Goal: Browse casually

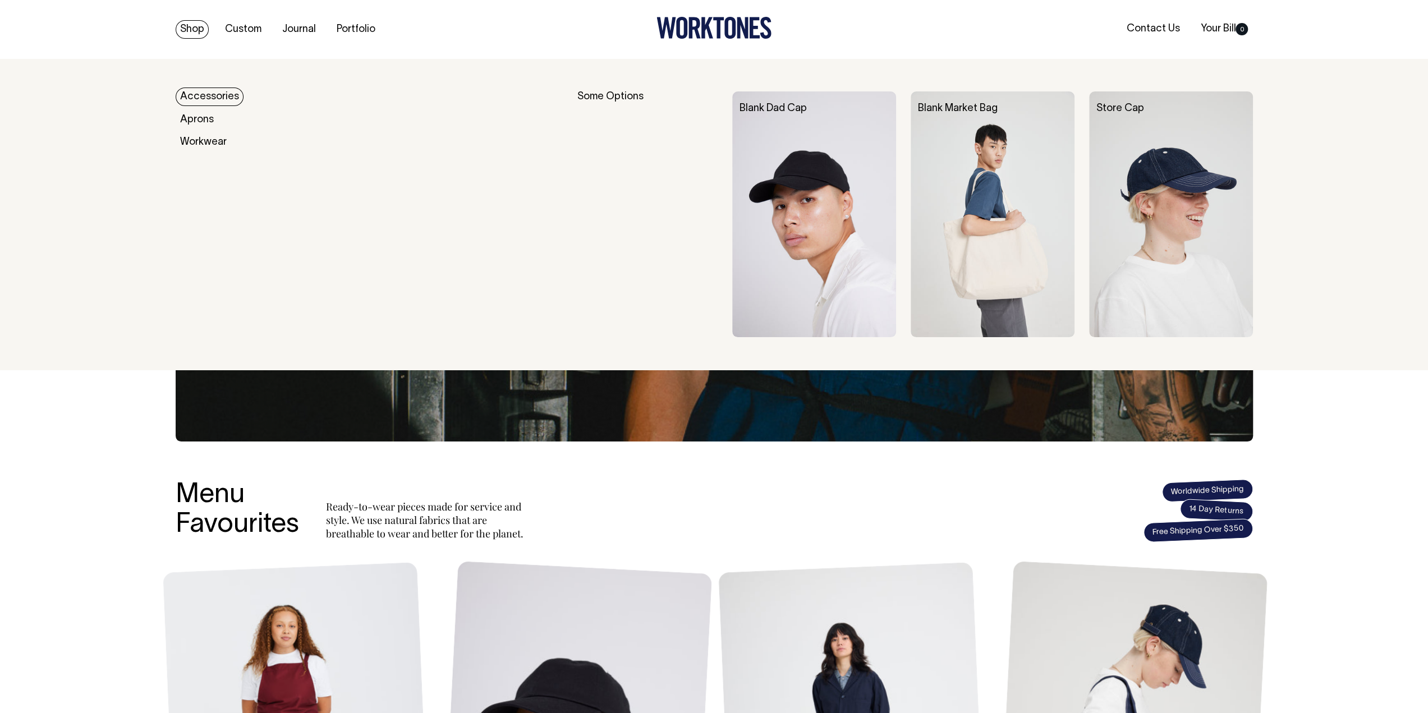
click at [212, 98] on link "Accessories" at bounding box center [210, 97] width 68 height 19
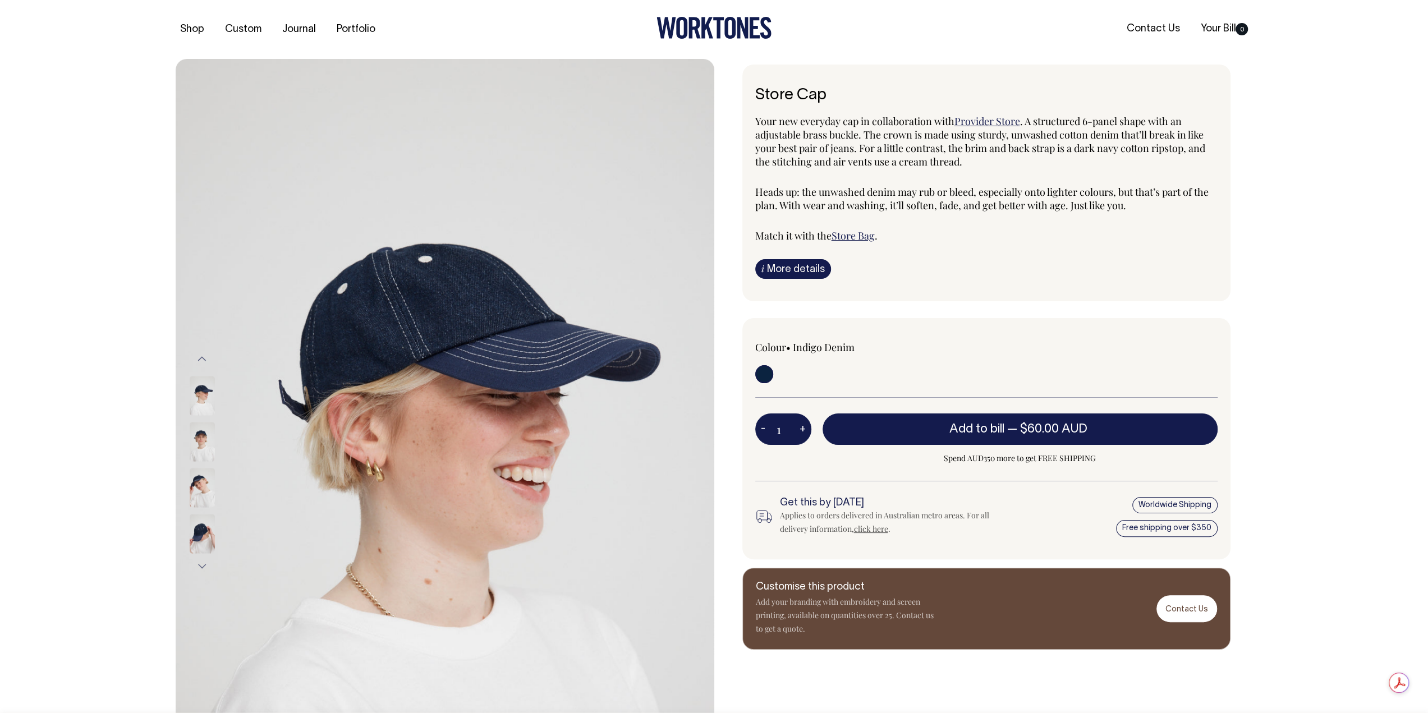
click at [202, 534] on img at bounding box center [202, 533] width 25 height 39
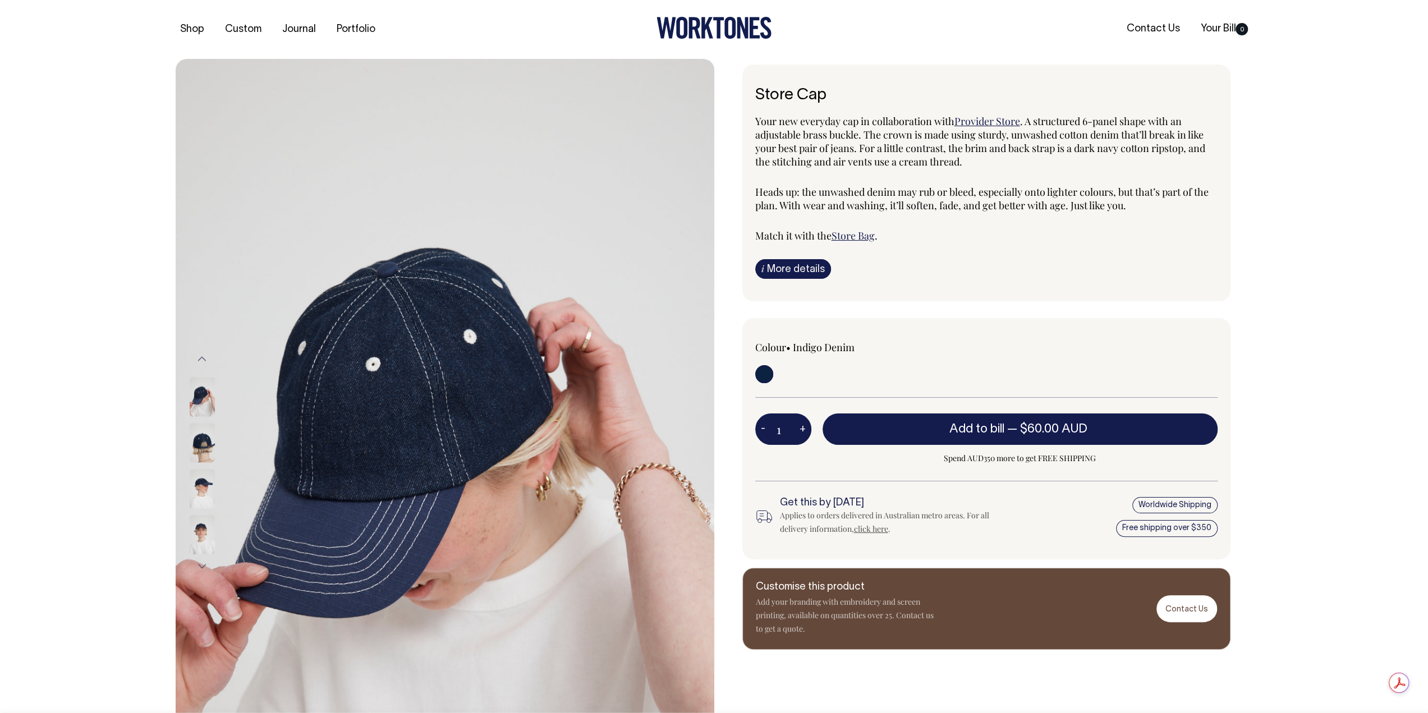
click at [199, 485] on img at bounding box center [202, 488] width 25 height 39
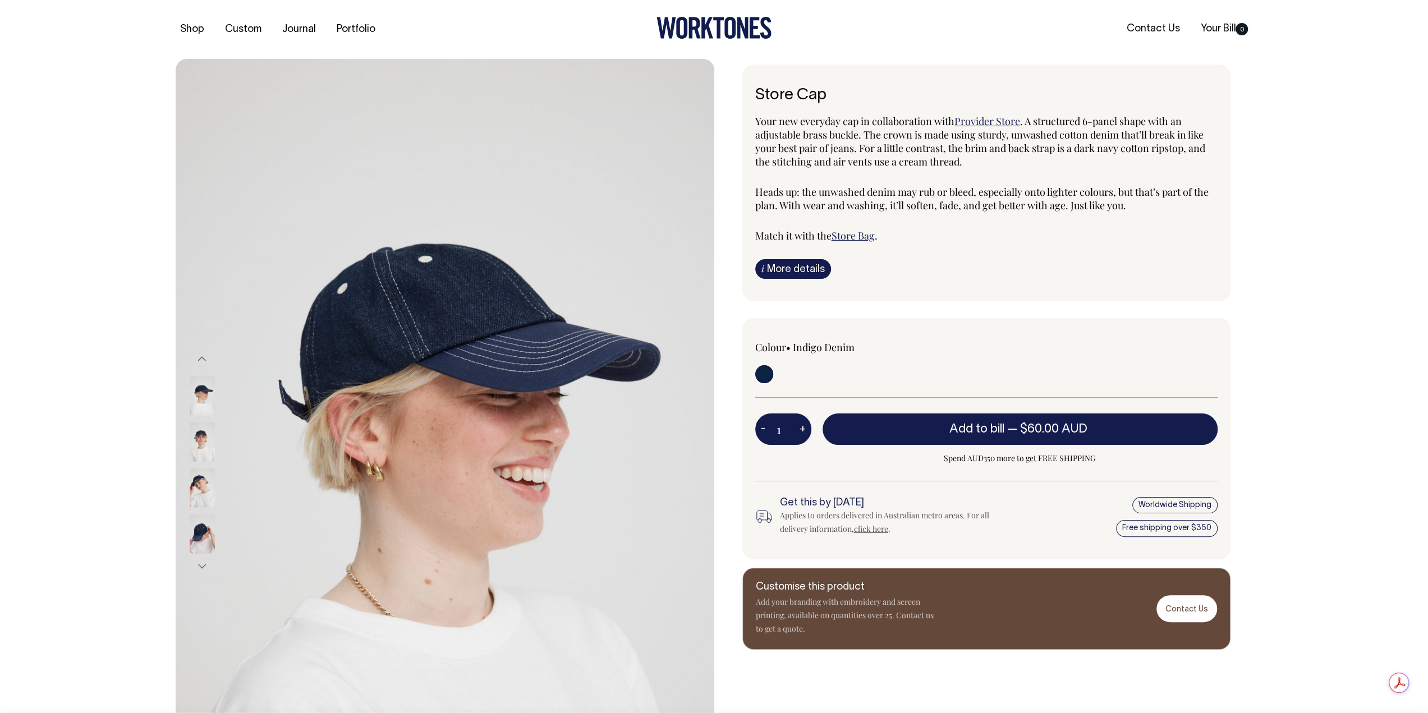
click at [203, 435] on img at bounding box center [202, 441] width 25 height 39
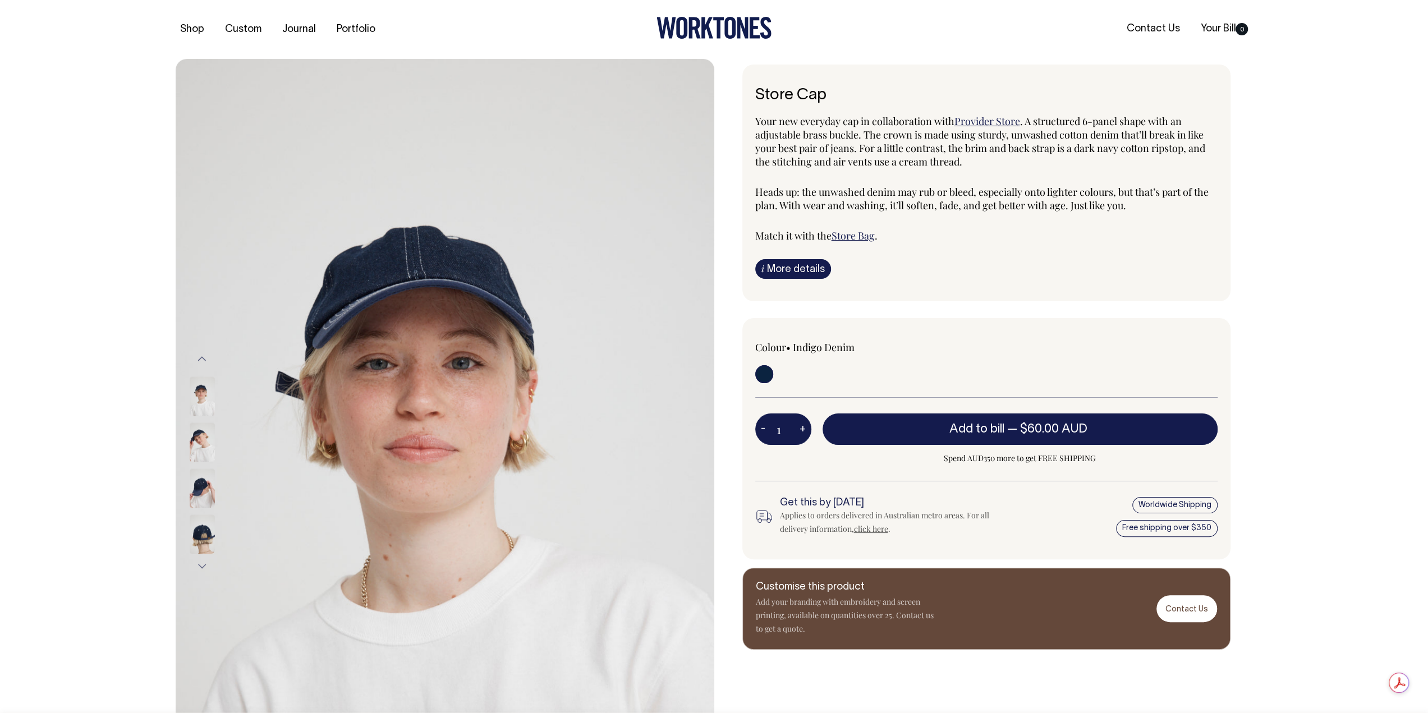
click at [202, 397] on img at bounding box center [202, 396] width 25 height 39
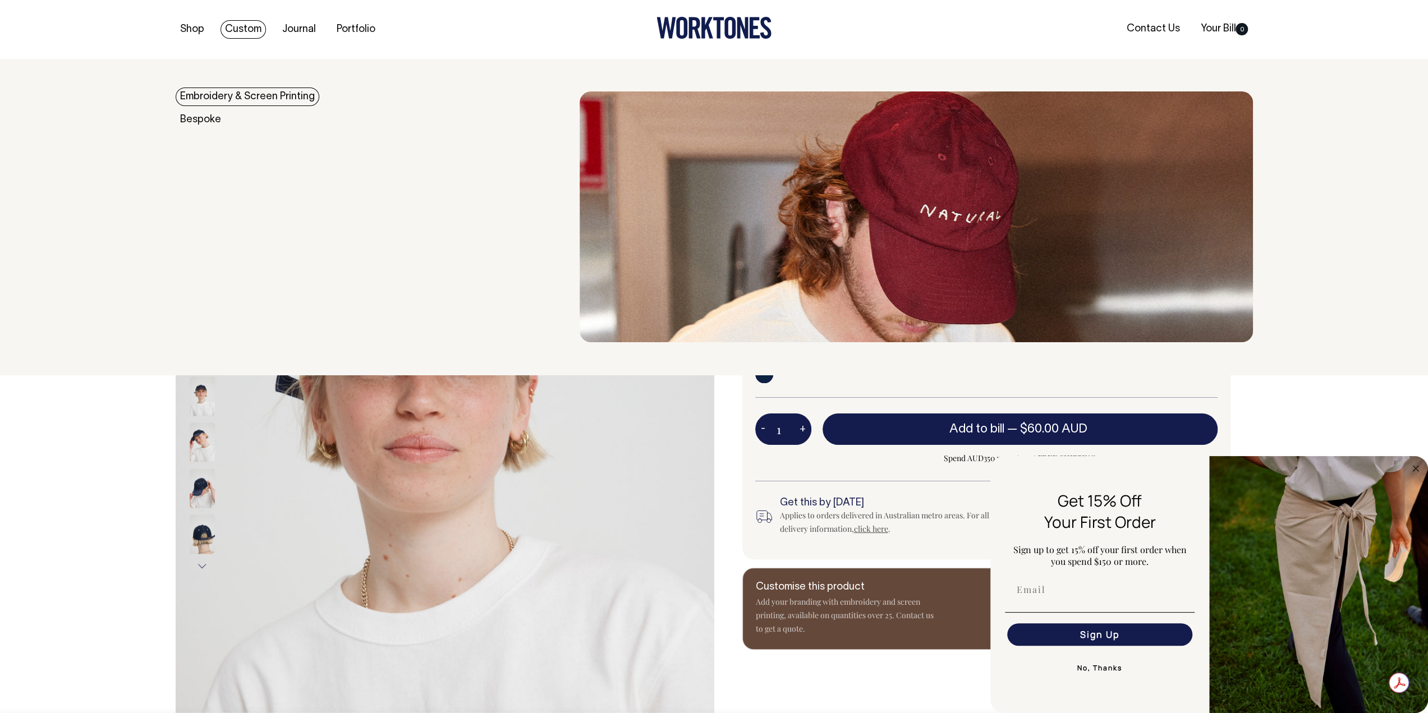
click at [249, 99] on link "Embroidery & Screen Printing" at bounding box center [248, 97] width 144 height 19
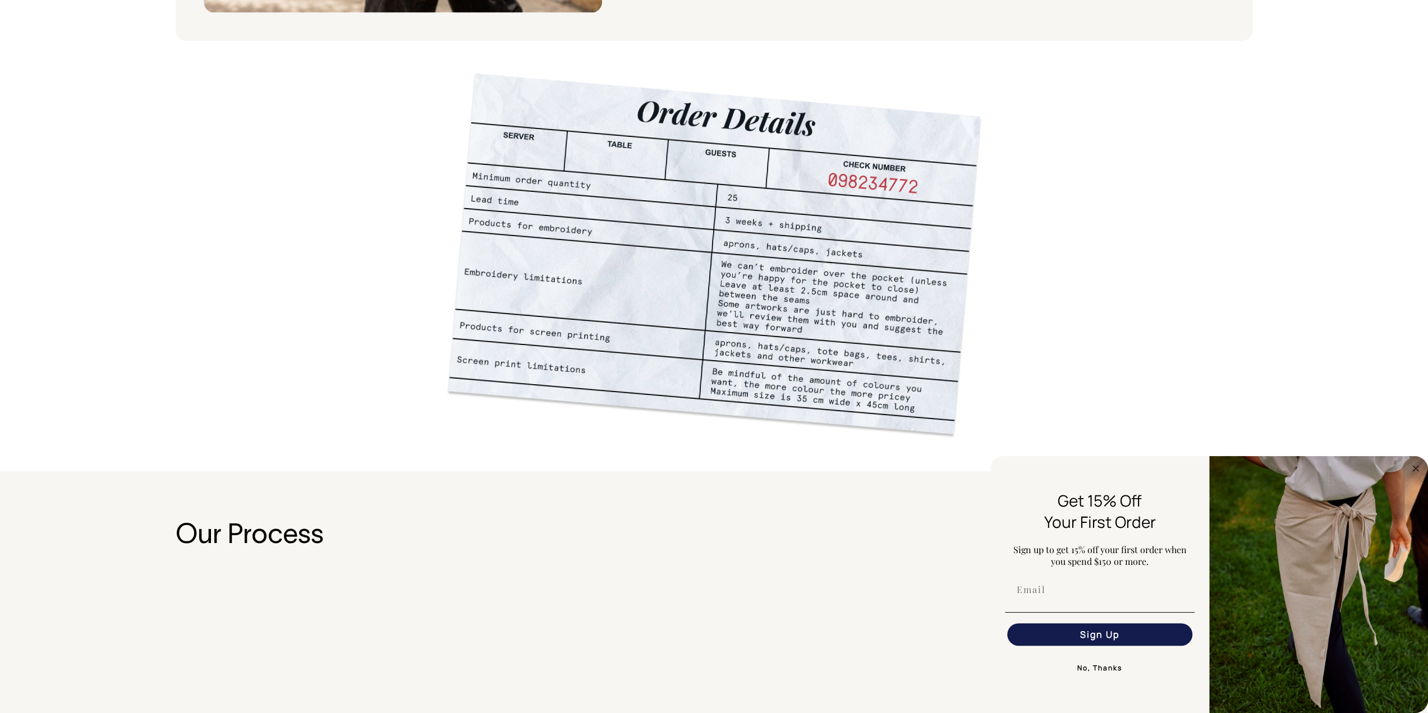
scroll to position [849, 0]
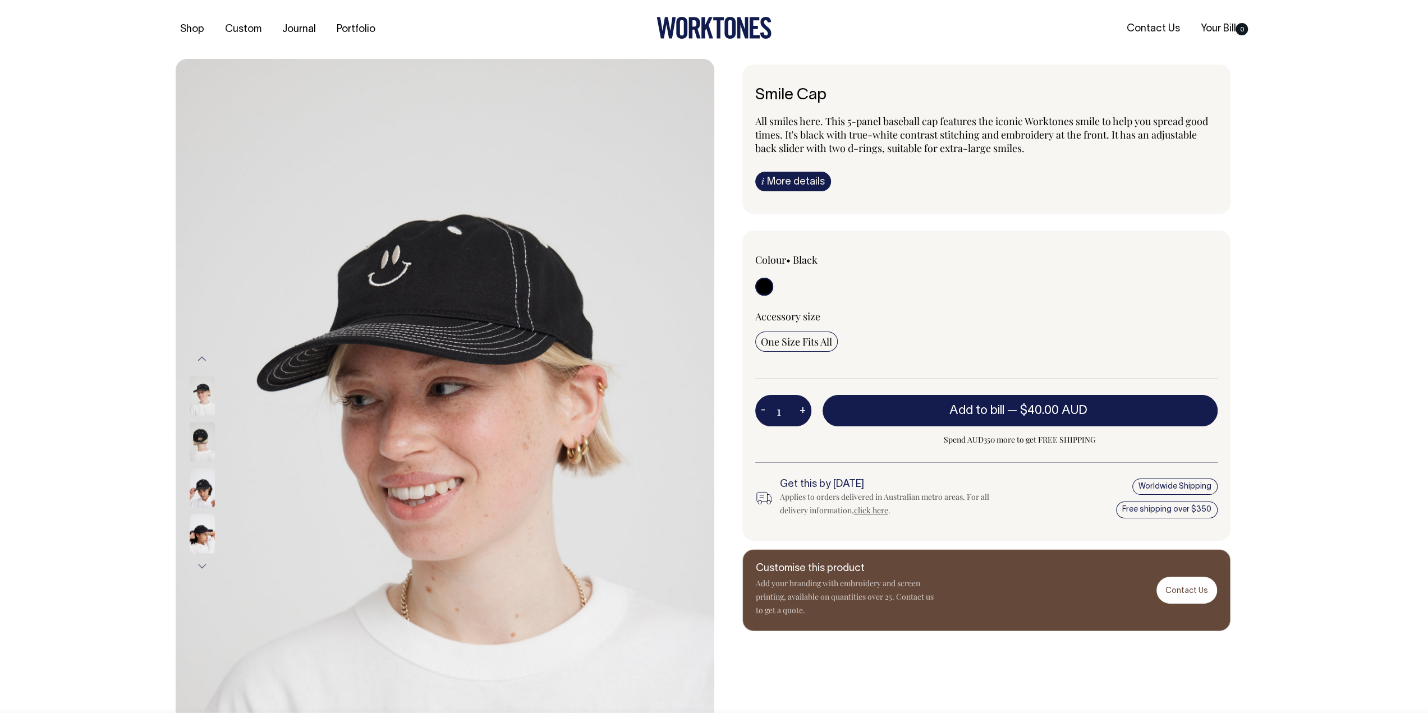
click at [194, 489] on img at bounding box center [202, 487] width 25 height 39
